Goal: Entertainment & Leisure: Consume media (video, audio)

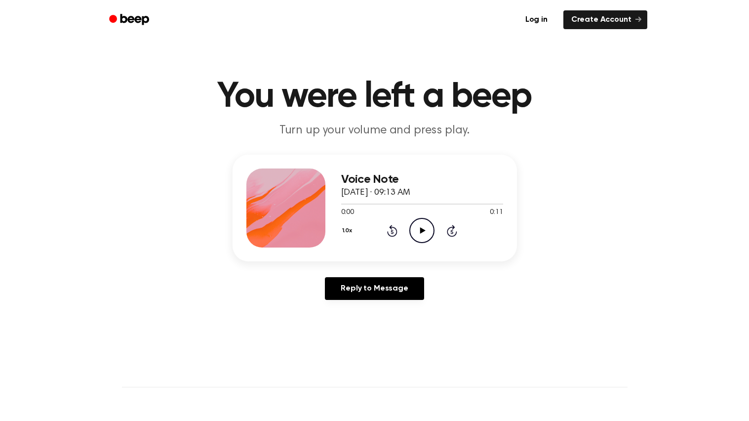
click at [410, 232] on circle at bounding box center [422, 230] width 24 height 24
click at [389, 234] on icon at bounding box center [392, 231] width 10 height 12
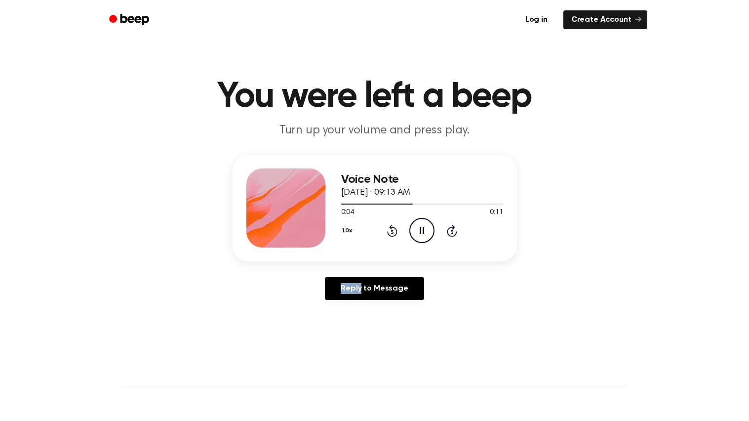
click at [389, 234] on icon at bounding box center [392, 231] width 10 height 12
click at [420, 225] on icon "Play Audio" at bounding box center [421, 230] width 25 height 25
click at [410, 225] on icon "Play Audio" at bounding box center [421, 230] width 25 height 25
click at [410, 230] on icon "Play Audio" at bounding box center [421, 230] width 25 height 25
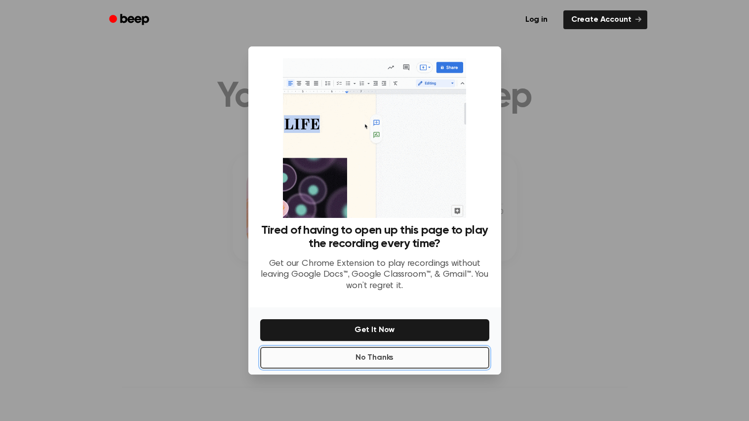
click at [387, 365] on button "No Thanks" at bounding box center [374, 358] width 229 height 22
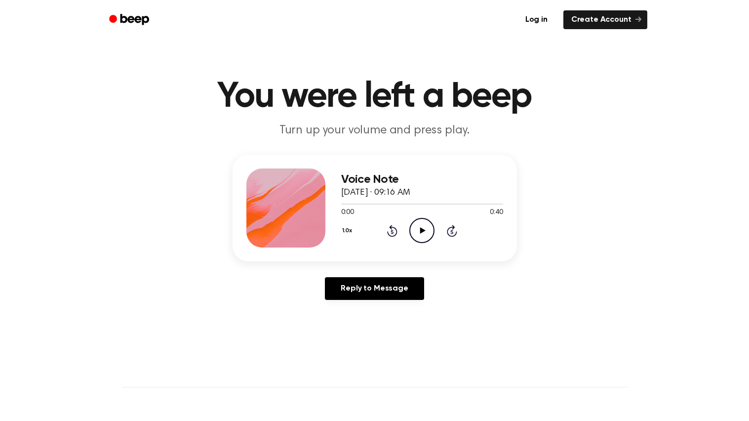
click at [413, 226] on icon "Play Audio" at bounding box center [421, 230] width 25 height 25
click at [411, 232] on icon "Play Audio" at bounding box center [421, 230] width 25 height 25
click at [421, 229] on icon "Pause Audio" at bounding box center [421, 230] width 25 height 25
click at [421, 229] on icon at bounding box center [422, 230] width 5 height 6
click at [419, 232] on icon "Play Audio" at bounding box center [421, 230] width 25 height 25
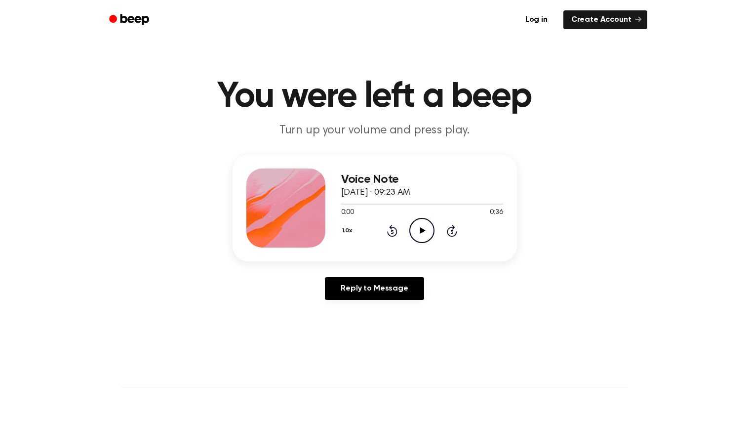
click at [425, 233] on icon "Play Audio" at bounding box center [421, 230] width 25 height 25
click at [293, 159] on div "Voice Note October 3, 2023 · 09:24 AM 0:00 0:52 Your browser does not support t…" at bounding box center [375, 208] width 284 height 107
click at [422, 232] on icon at bounding box center [422, 230] width 5 height 6
click at [387, 226] on icon "Rewind 5 seconds" at bounding box center [392, 230] width 11 height 13
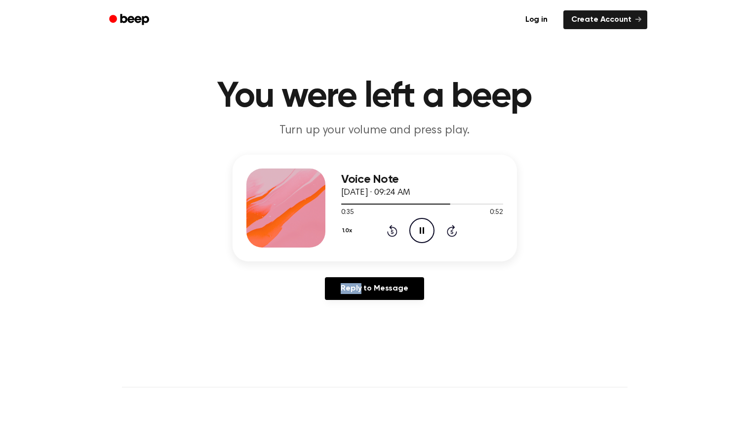
click at [387, 226] on icon "Rewind 5 seconds" at bounding box center [392, 230] width 11 height 13
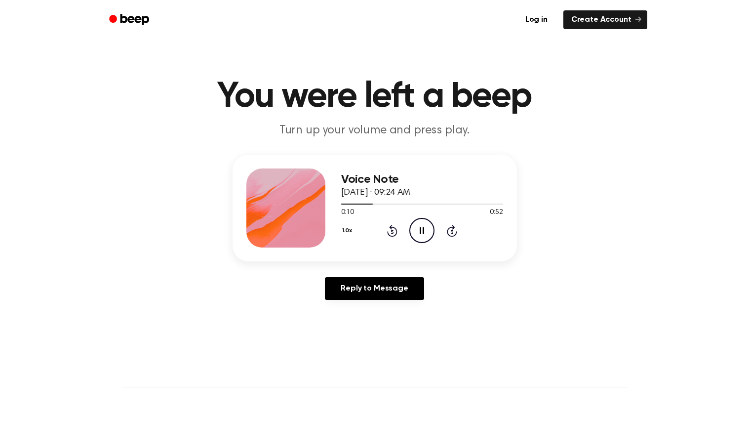
click at [387, 226] on icon "Rewind 5 seconds" at bounding box center [392, 230] width 11 height 13
click at [418, 236] on icon "Pause Audio" at bounding box center [421, 230] width 25 height 25
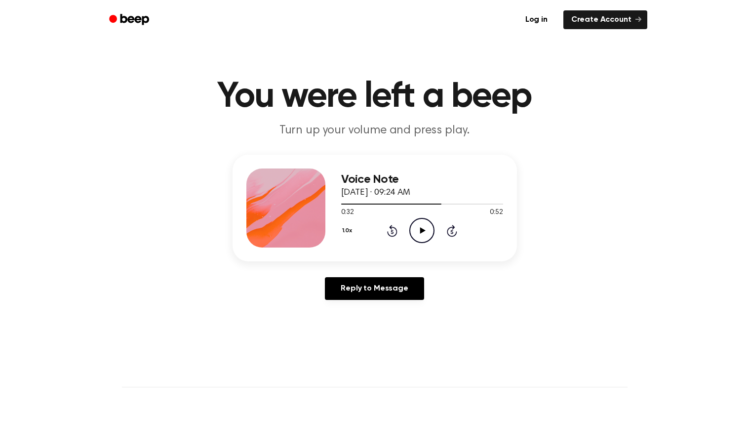
click at [418, 236] on icon "Play Audio" at bounding box center [421, 230] width 25 height 25
click at [434, 225] on icon "Play Audio" at bounding box center [421, 230] width 25 height 25
click at [416, 235] on icon "Pause Audio" at bounding box center [421, 230] width 25 height 25
click at [416, 235] on icon "Play Audio" at bounding box center [421, 230] width 25 height 25
click at [417, 234] on icon "Play Audio" at bounding box center [421, 230] width 25 height 25
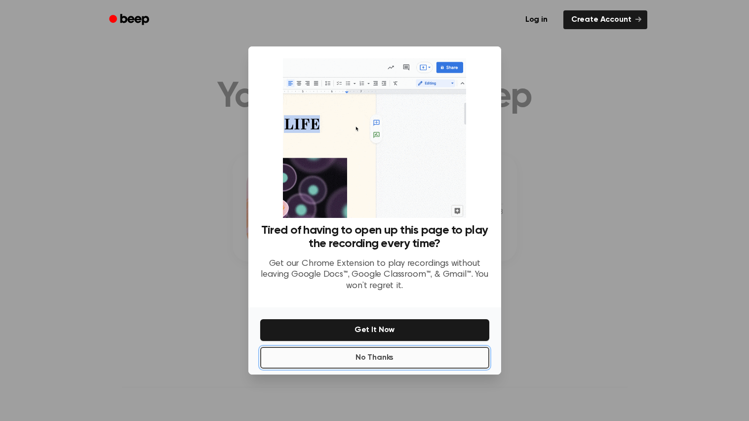
click at [431, 363] on button "No Thanks" at bounding box center [374, 358] width 229 height 22
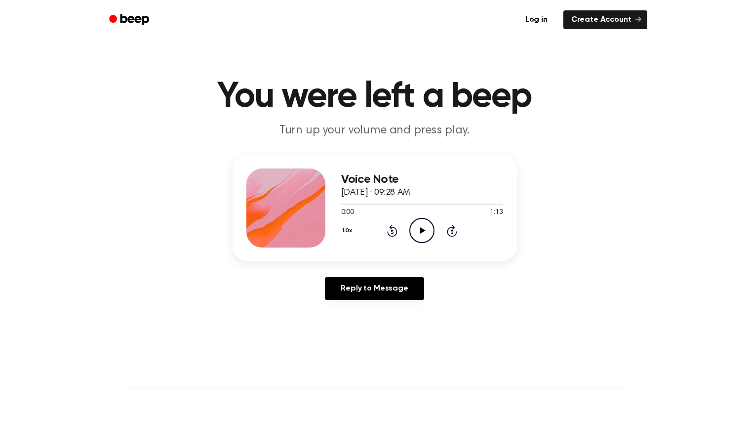
click at [425, 237] on icon "Play Audio" at bounding box center [421, 230] width 25 height 25
click at [393, 230] on icon at bounding box center [392, 232] width 2 height 4
click at [653, 91] on header "You were left a beep Turn up your volume and press play." at bounding box center [374, 109] width 725 height 60
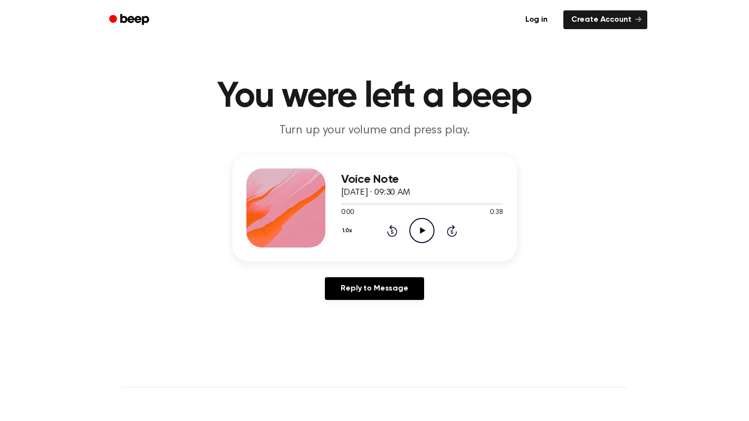
click at [427, 238] on icon "Play Audio" at bounding box center [421, 230] width 25 height 25
click at [410, 220] on icon "Play Audio" at bounding box center [421, 230] width 25 height 25
click at [411, 222] on icon "Play Audio" at bounding box center [421, 230] width 25 height 25
click at [392, 229] on icon "Rewind 5 seconds" at bounding box center [392, 230] width 11 height 13
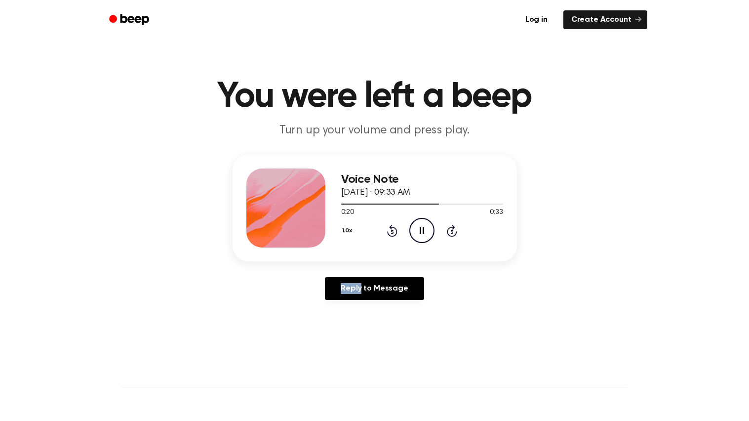
click at [392, 229] on icon "Rewind 5 seconds" at bounding box center [392, 230] width 11 height 13
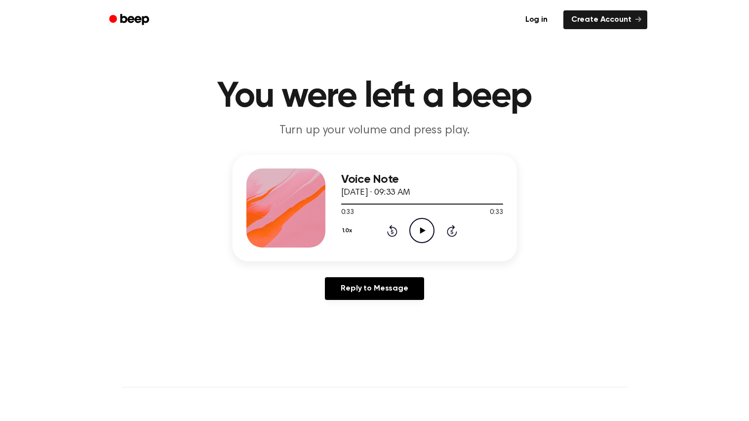
click at [392, 229] on icon "Rewind 5 seconds" at bounding box center [392, 230] width 11 height 13
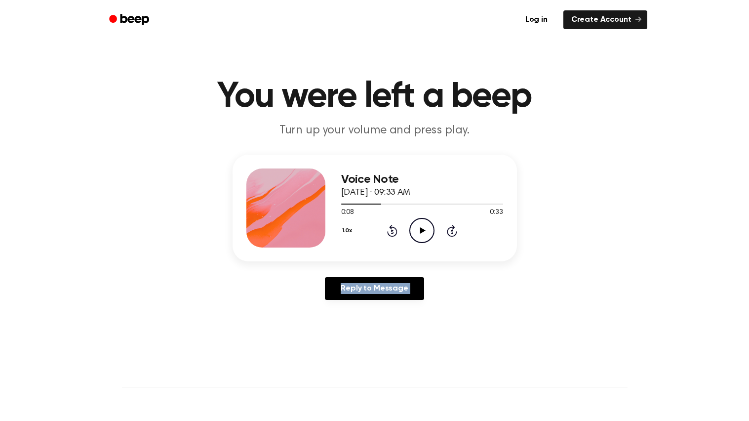
click at [392, 229] on icon "Rewind 5 seconds" at bounding box center [392, 230] width 11 height 13
click at [417, 232] on icon "Play Audio" at bounding box center [421, 230] width 25 height 25
click at [417, 232] on icon "Pause Audio" at bounding box center [421, 230] width 25 height 25
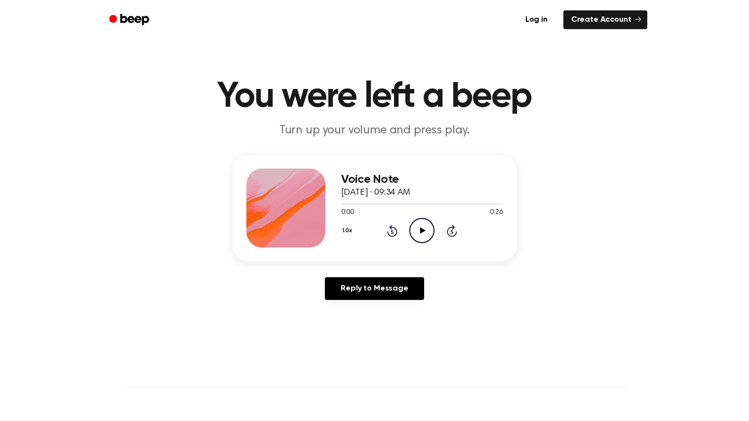
click at [423, 226] on icon "Play Audio" at bounding box center [421, 230] width 25 height 25
click at [414, 228] on icon "Play Audio" at bounding box center [421, 230] width 25 height 25
click at [414, 228] on icon "Pause Audio" at bounding box center [421, 230] width 25 height 25
click at [425, 230] on icon "Play Audio" at bounding box center [421, 230] width 25 height 25
